Goal: Task Accomplishment & Management: Use online tool/utility

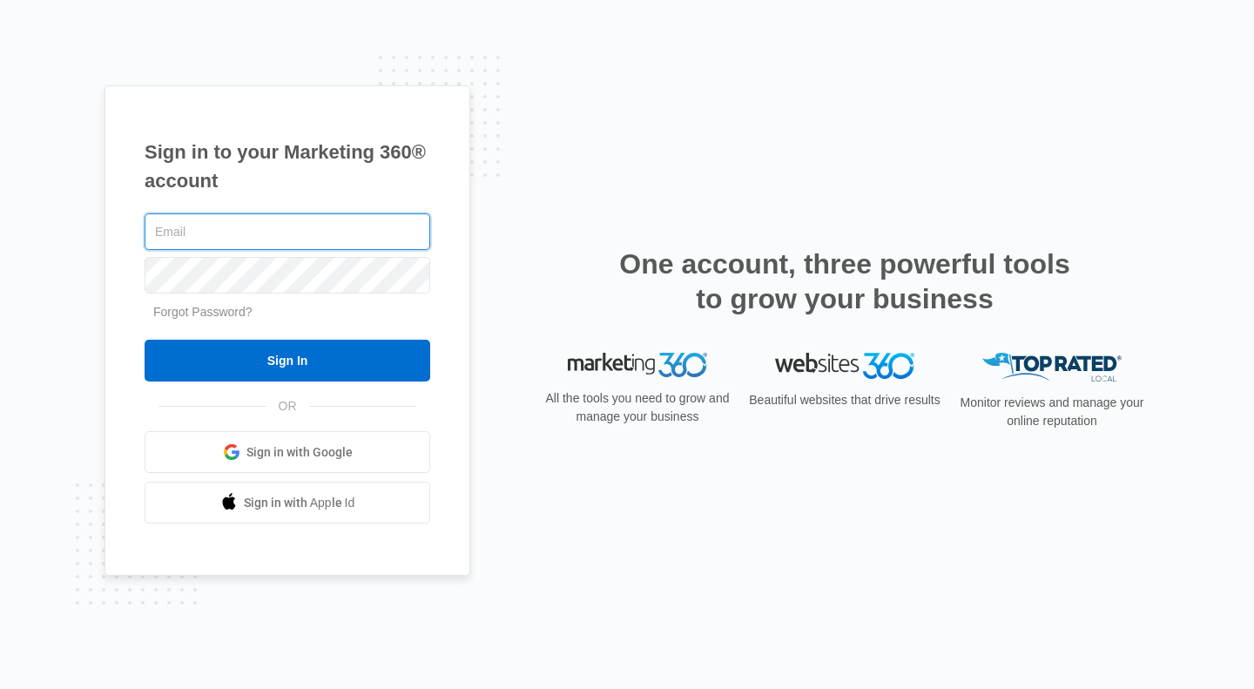
type input "[PERSON_NAME][EMAIL_ADDRESS][PERSON_NAME][DOMAIN_NAME]"
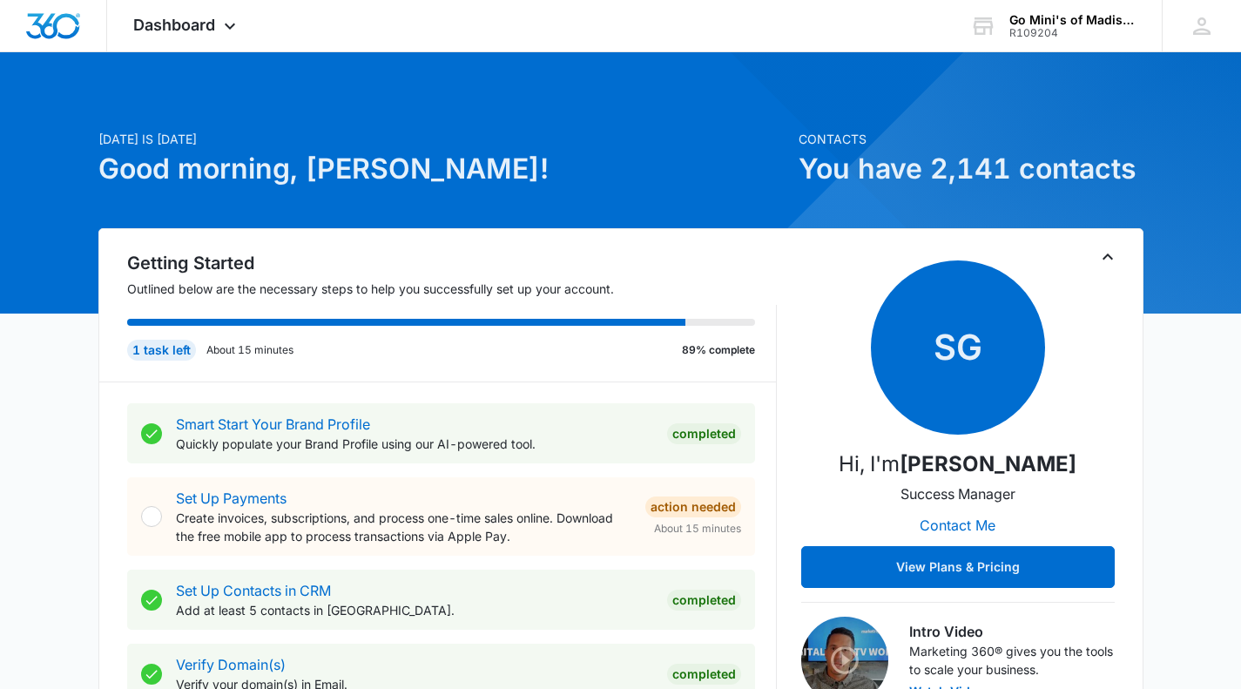
click at [225, 17] on div "Dashboard Apps Reputation Websites Forms CRM Email Social POS Content Ads Intel…" at bounding box center [186, 25] width 159 height 51
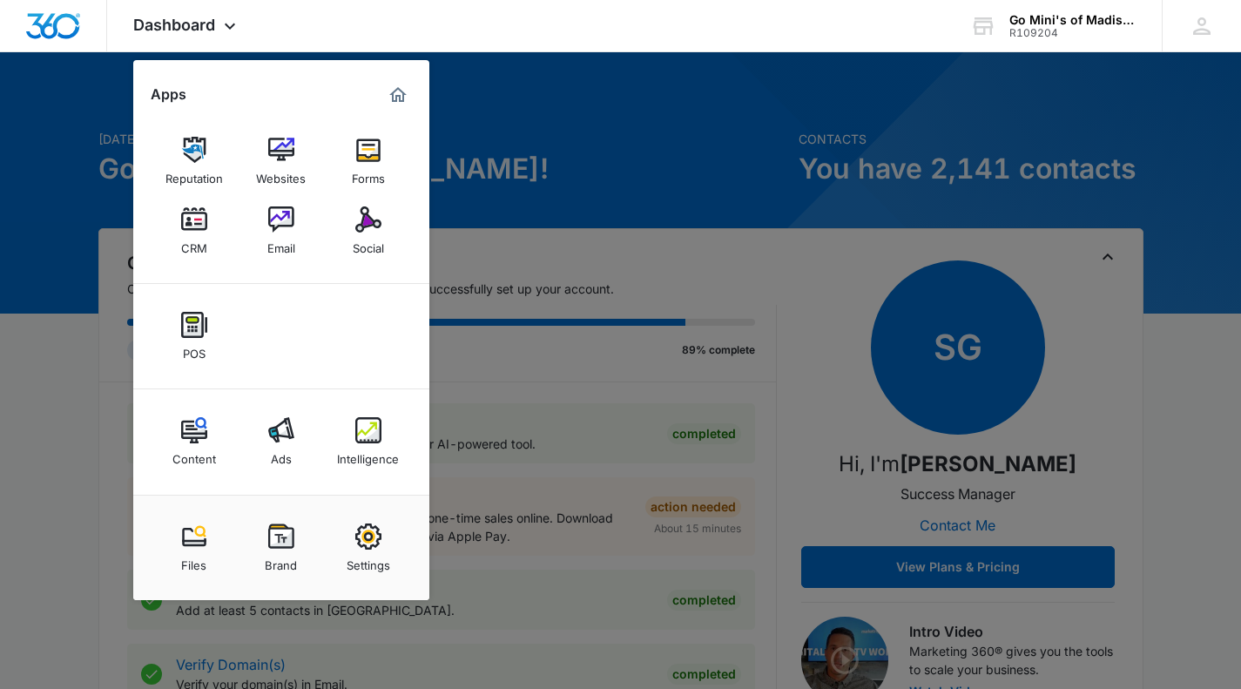
click at [364, 226] on img at bounding box center [368, 219] width 26 height 26
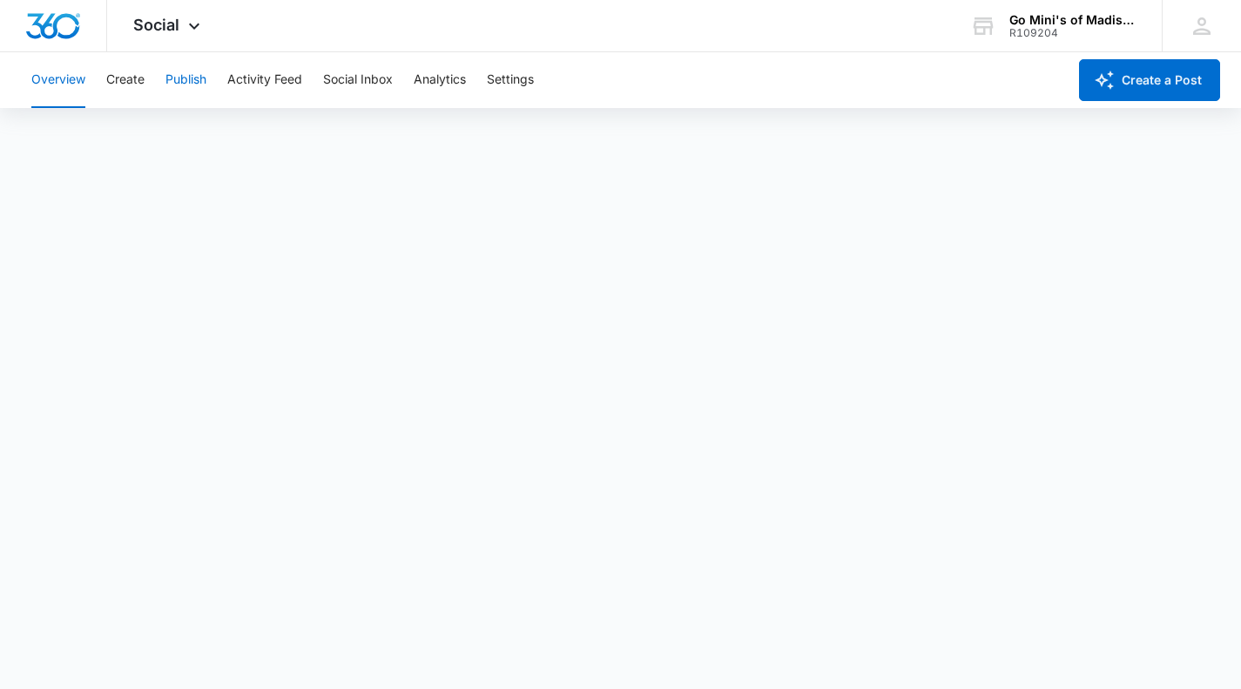
click at [192, 73] on button "Publish" at bounding box center [185, 80] width 41 height 56
